Goal: Task Accomplishment & Management: Use online tool/utility

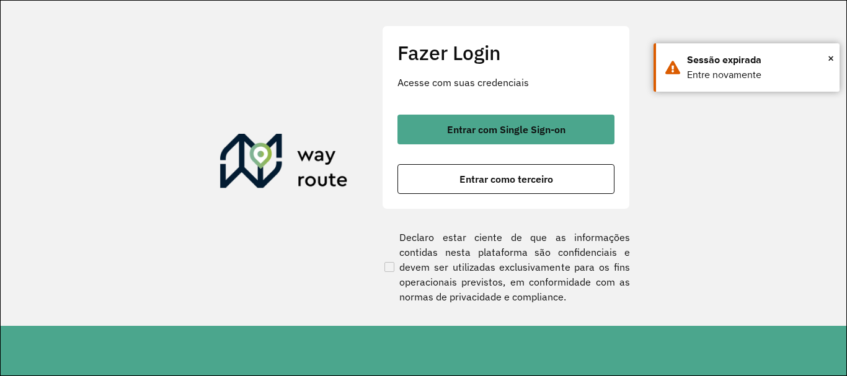
click at [456, 180] on button "Entrar como terceiro" at bounding box center [505, 179] width 217 height 30
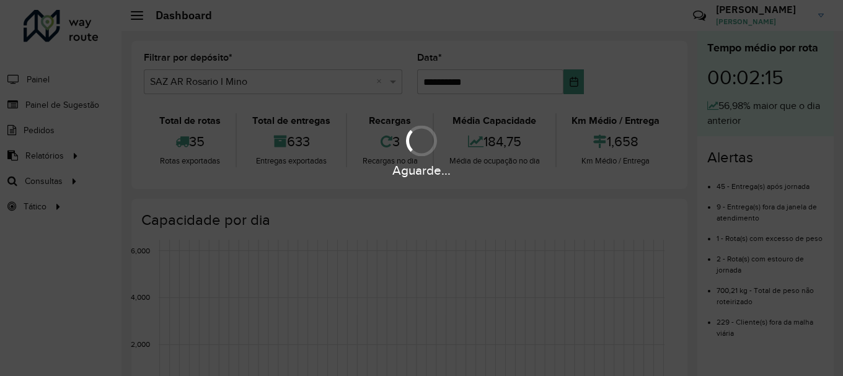
scroll to position [813, 0]
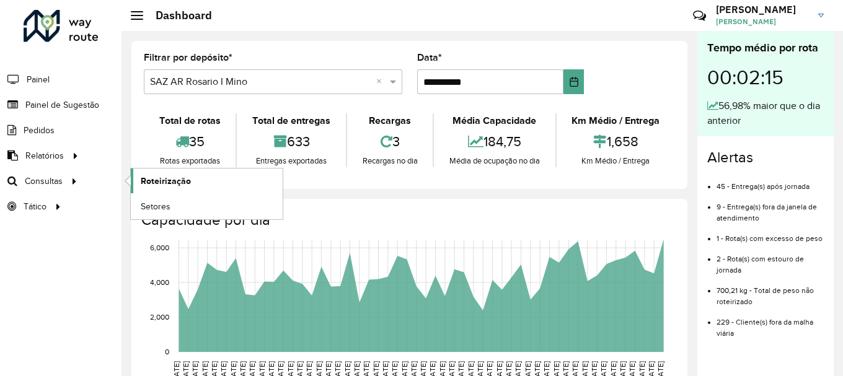
click at [174, 179] on span "Roteirização" at bounding box center [166, 181] width 50 height 13
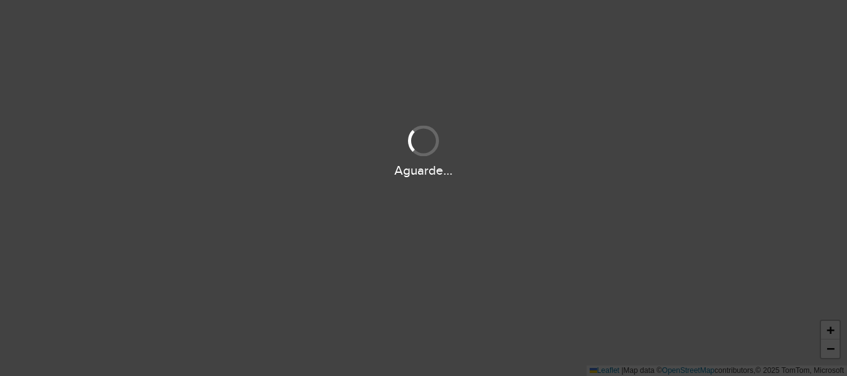
scroll to position [813, 0]
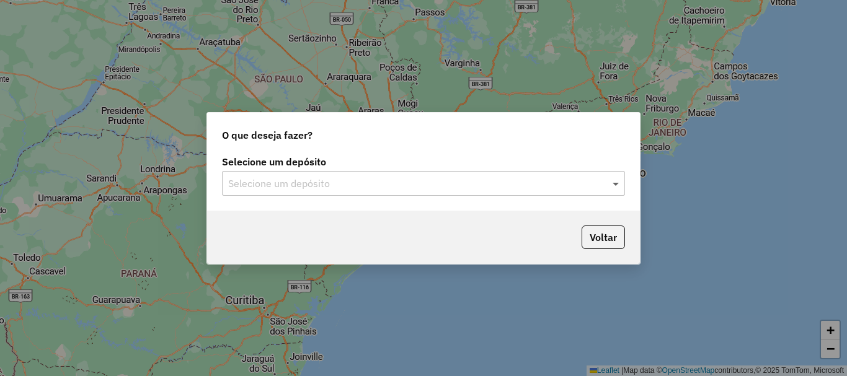
click at [616, 184] on span at bounding box center [616, 183] width 15 height 15
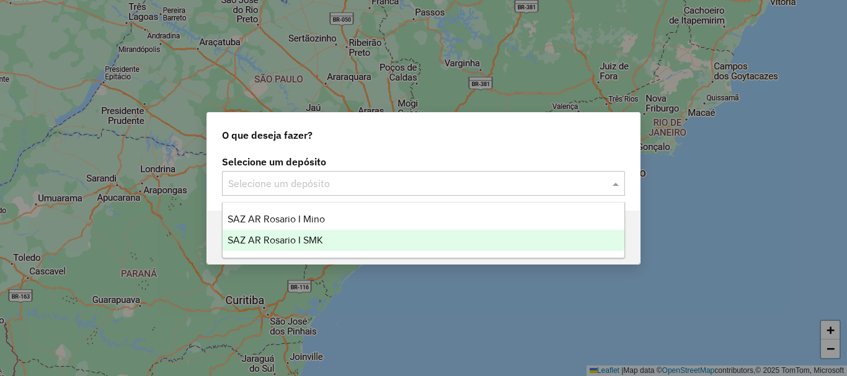
click at [284, 241] on span "SAZ AR Rosario I SMK" at bounding box center [275, 240] width 95 height 11
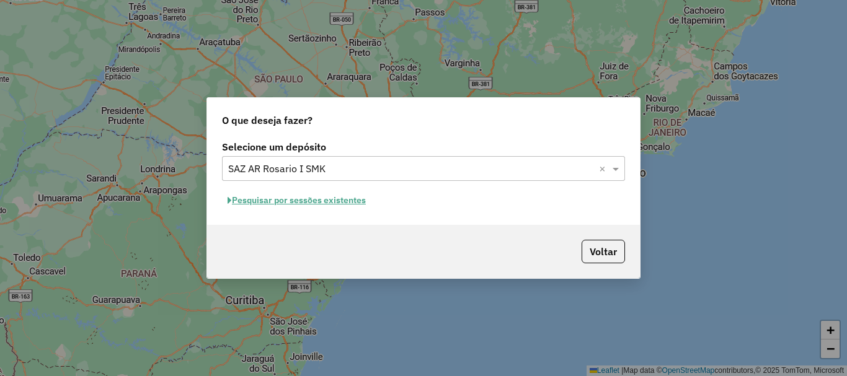
click at [297, 196] on button "Pesquisar por sessões existentes" at bounding box center [296, 200] width 149 height 19
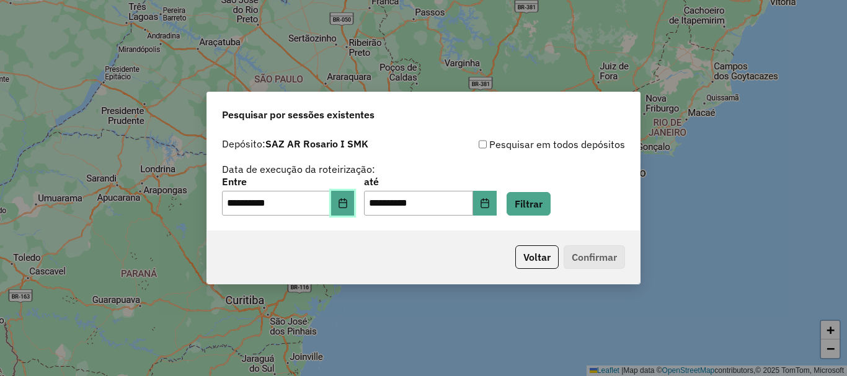
click at [348, 206] on icon "Choose Date" at bounding box center [343, 203] width 10 height 10
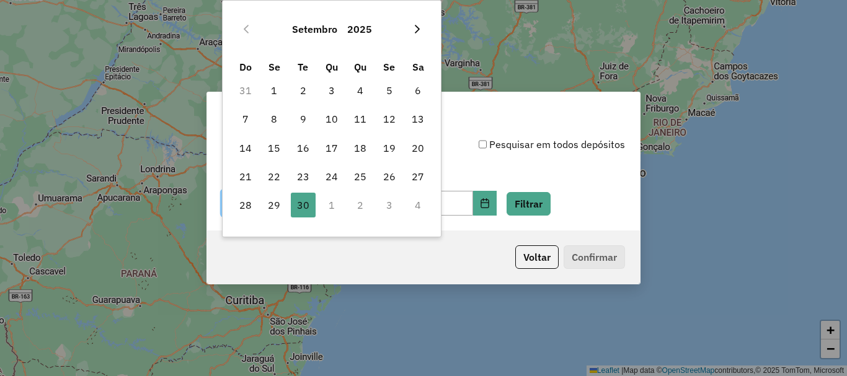
click at [419, 28] on icon "Next Month" at bounding box center [417, 29] width 10 height 10
click at [330, 89] on span "1" at bounding box center [331, 90] width 25 height 25
type input "**********"
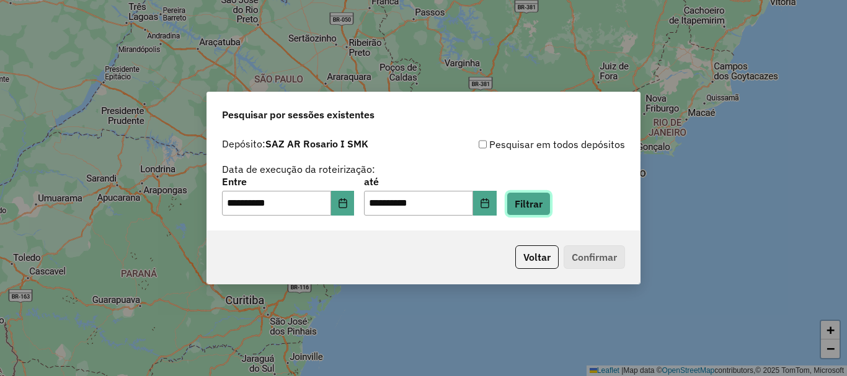
click at [542, 206] on button "Filtrar" at bounding box center [529, 204] width 44 height 24
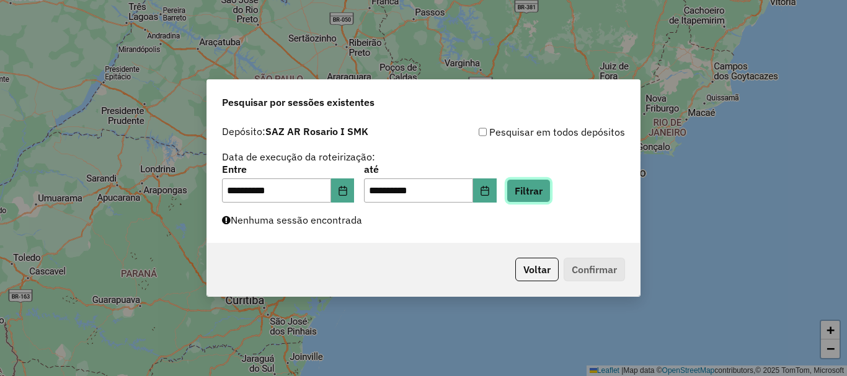
click at [546, 192] on button "Filtrar" at bounding box center [529, 191] width 44 height 24
click at [551, 193] on button "Filtrar" at bounding box center [529, 191] width 44 height 24
click at [545, 192] on button "Filtrar" at bounding box center [529, 191] width 44 height 24
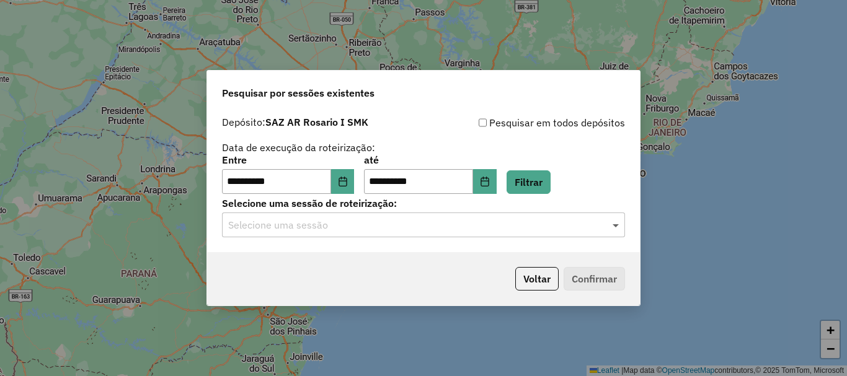
click at [616, 224] on span at bounding box center [616, 225] width 15 height 15
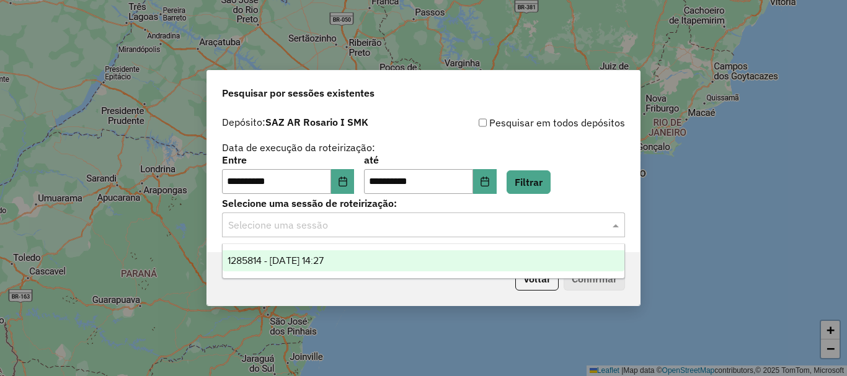
click at [294, 261] on span "1285814 - 01/10/2025 14:27" at bounding box center [276, 260] width 96 height 11
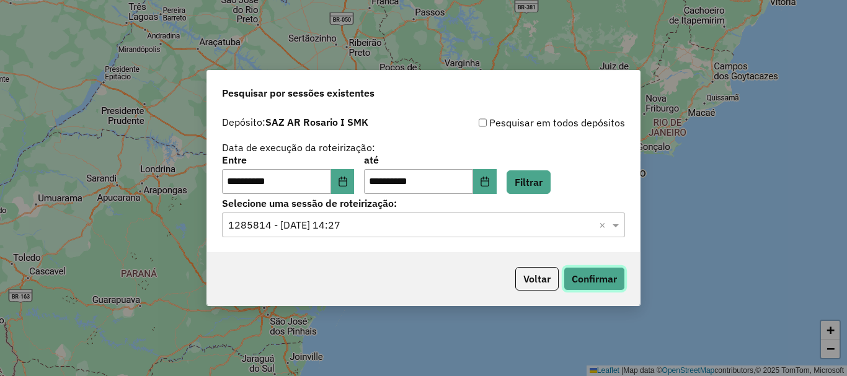
click at [585, 275] on button "Confirmar" at bounding box center [594, 279] width 61 height 24
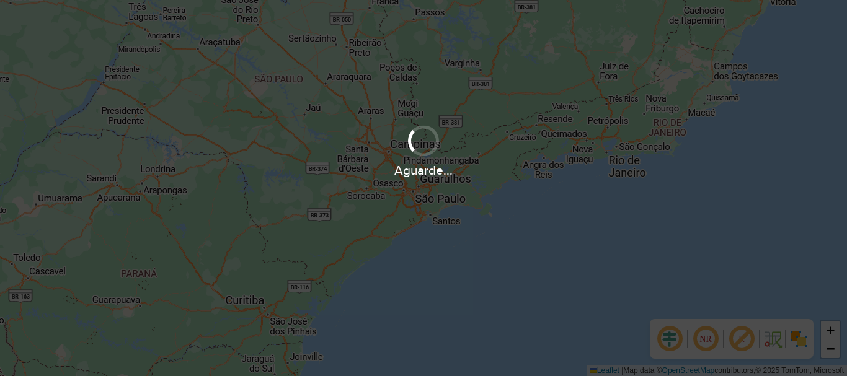
scroll to position [813, 0]
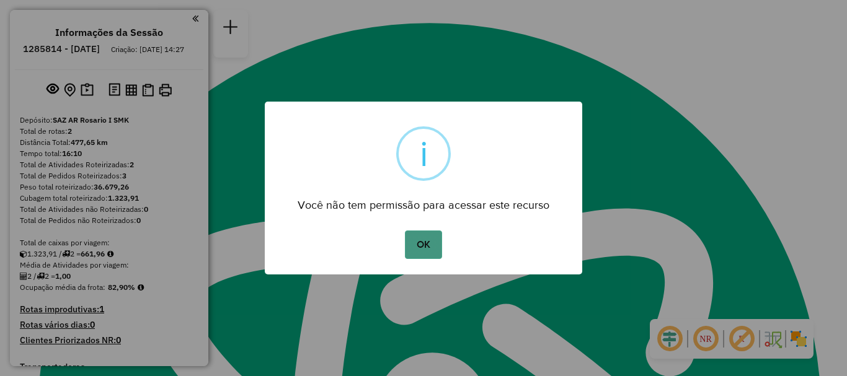
click at [425, 247] on button "OK" at bounding box center [423, 245] width 37 height 29
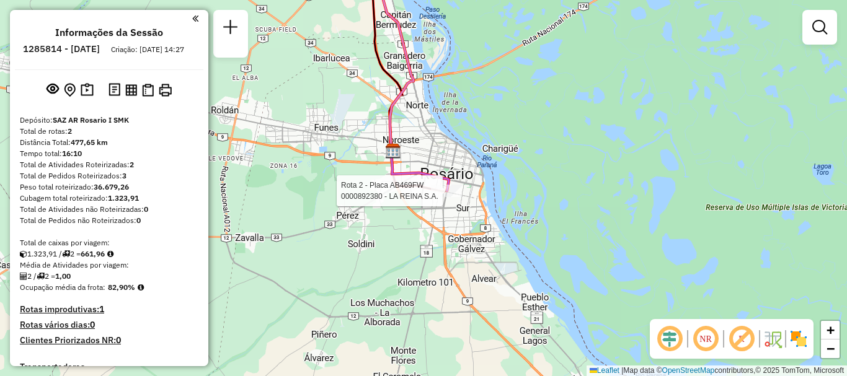
select select "**********"
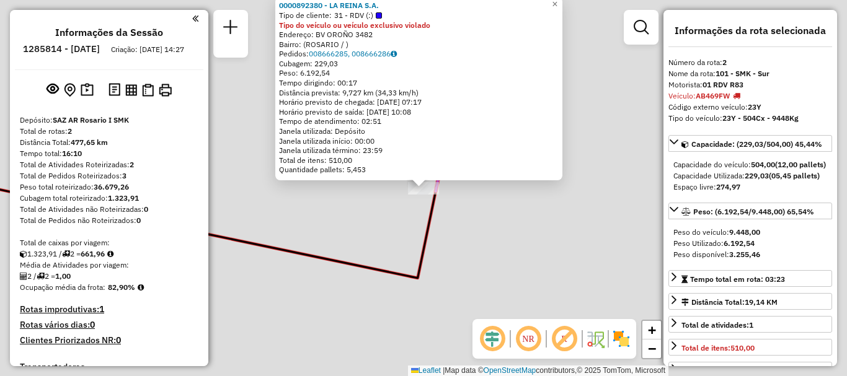
scroll to position [234, 0]
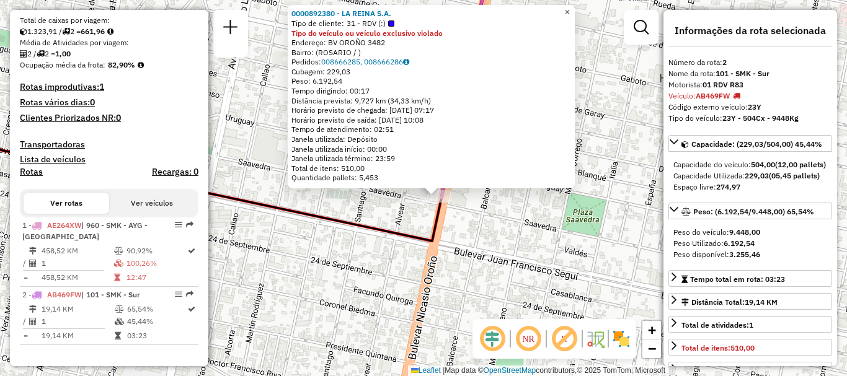
click at [570, 7] on span "×" at bounding box center [567, 12] width 6 height 11
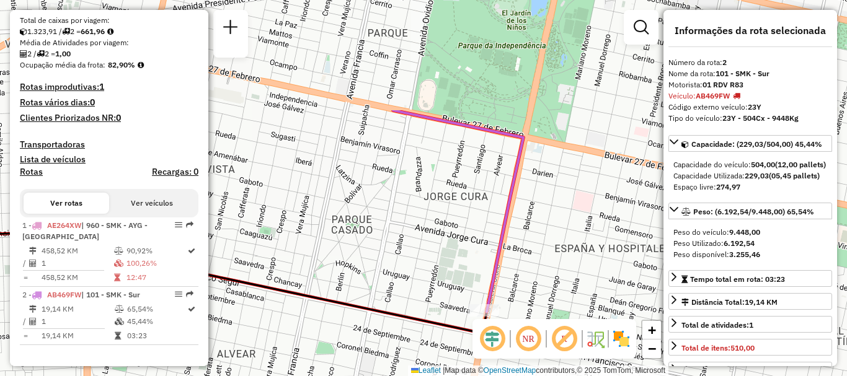
drag, startPoint x: 535, startPoint y: 226, endPoint x: 524, endPoint y: 280, distance: 55.6
click at [524, 280] on div "Janela de atendimento Grade de atendimento Capacidade Transportadoras Veículos …" at bounding box center [423, 188] width 847 height 376
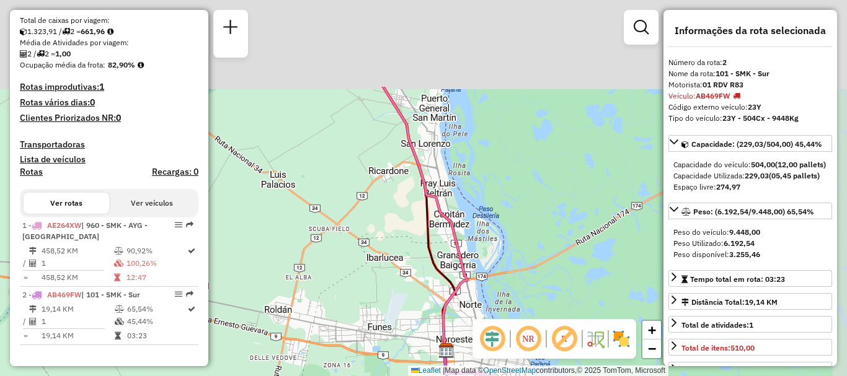
drag, startPoint x: 495, startPoint y: 229, endPoint x: 477, endPoint y: 329, distance: 100.8
click at [477, 329] on hb-router-mapa "Informações da Sessão 1285814 - 01/10/2025 Criação: 30/09/2025 14:27 Depósito: …" at bounding box center [423, 188] width 847 height 376
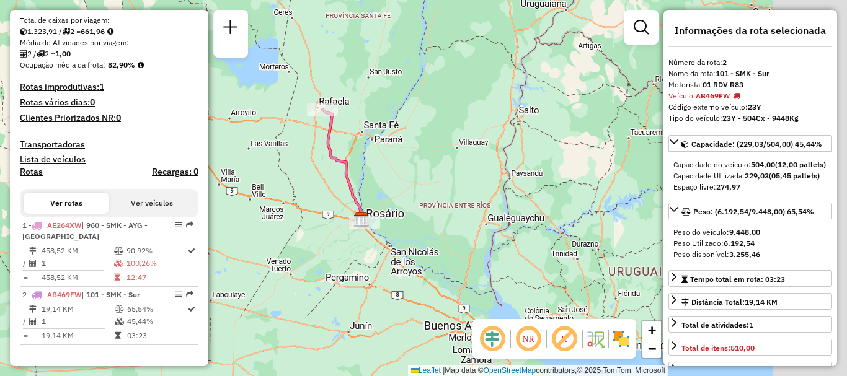
drag, startPoint x: 526, startPoint y: 213, endPoint x: 418, endPoint y: 205, distance: 107.6
click at [418, 205] on div "Janela de atendimento Grade de atendimento Capacidade Transportadoras Veículos …" at bounding box center [423, 188] width 847 height 376
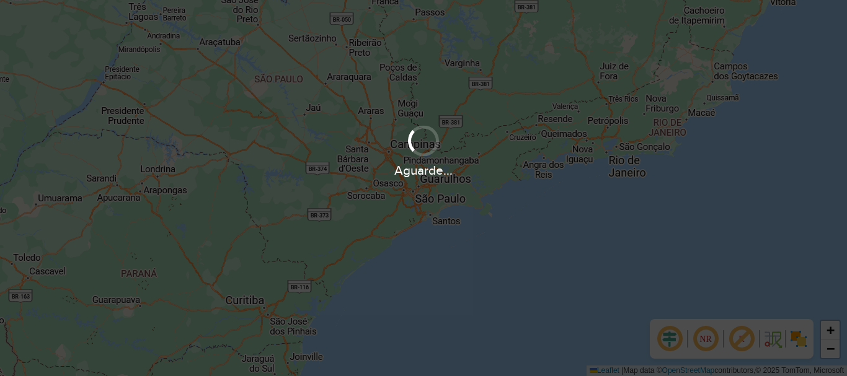
scroll to position [813, 0]
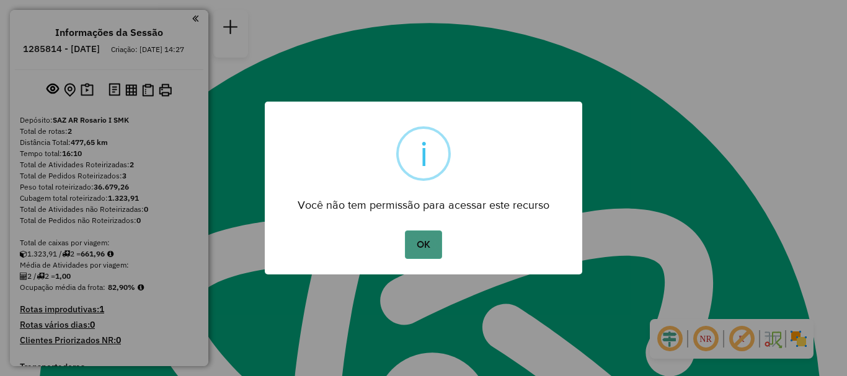
click at [420, 241] on button "OK" at bounding box center [423, 245] width 37 height 29
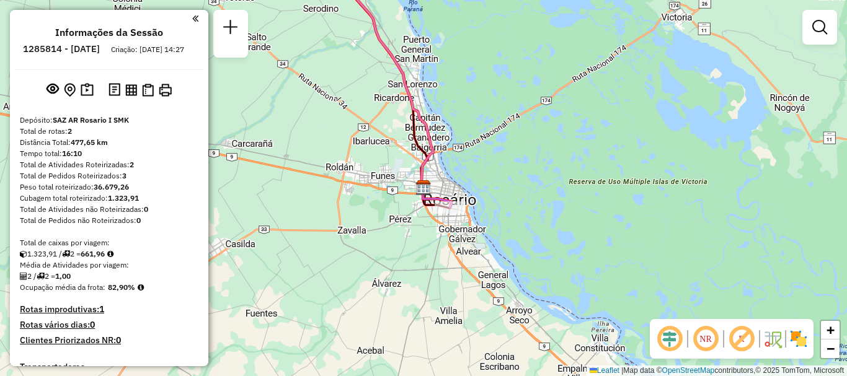
click at [409, 266] on div "Janela de atendimento Grade de atendimento Capacidade Transportadoras Veículos …" at bounding box center [423, 188] width 847 height 376
